Goal: Transaction & Acquisition: Purchase product/service

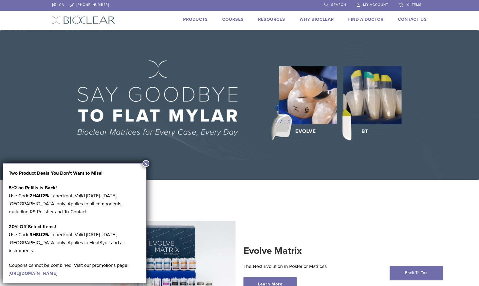
click at [144, 162] on button "×" at bounding box center [146, 163] width 7 height 7
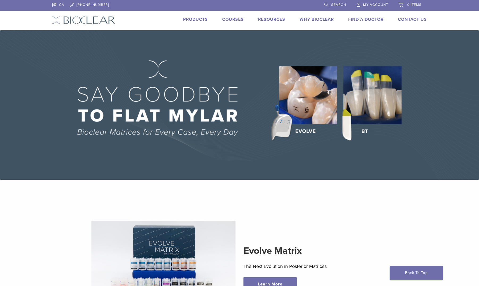
click at [192, 19] on link "Products" at bounding box center [195, 19] width 25 height 5
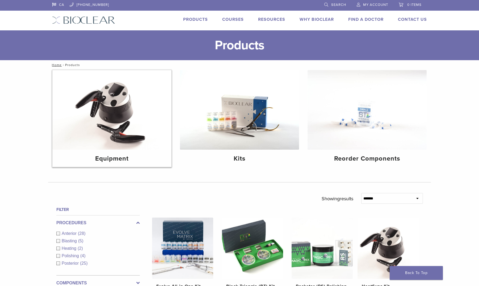
click at [113, 119] on img at bounding box center [111, 110] width 119 height 80
